Goal: Navigation & Orientation: Find specific page/section

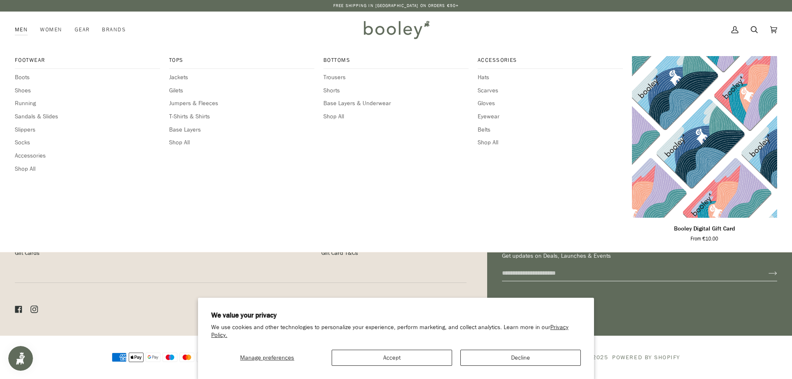
click at [16, 30] on link "Men" at bounding box center [24, 30] width 19 height 36
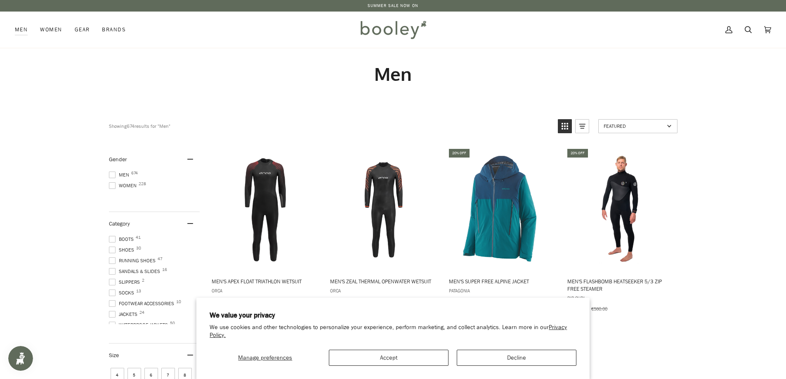
click at [377, 26] on img at bounding box center [393, 30] width 72 height 24
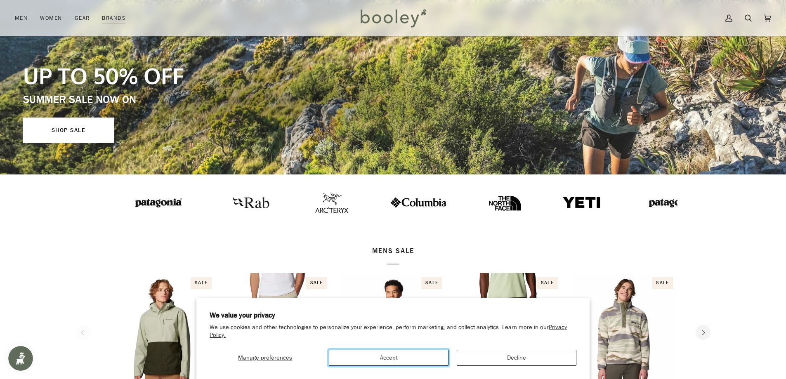
click at [434, 362] on button "Accept" at bounding box center [389, 358] width 120 height 16
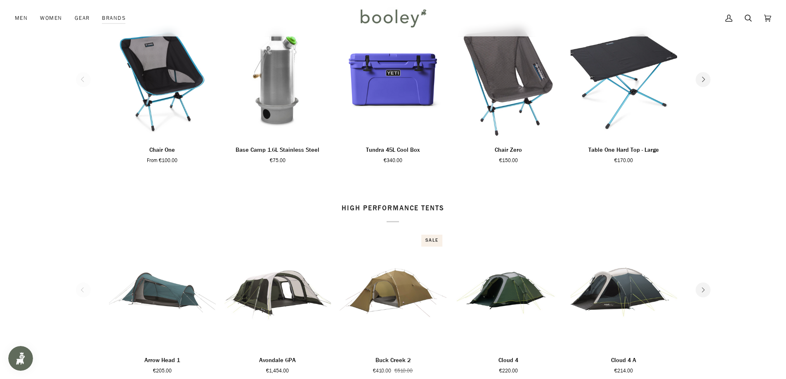
scroll to position [949, 0]
